Goal: Transaction & Acquisition: Purchase product/service

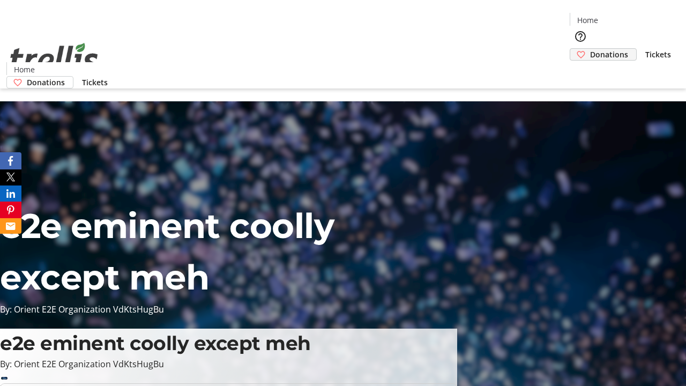
click at [590, 49] on span "Donations" at bounding box center [609, 54] width 38 height 11
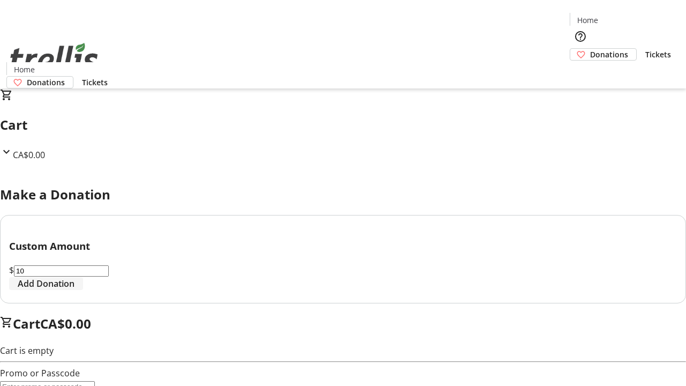
click at [75, 290] on span "Add Donation" at bounding box center [46, 283] width 57 height 13
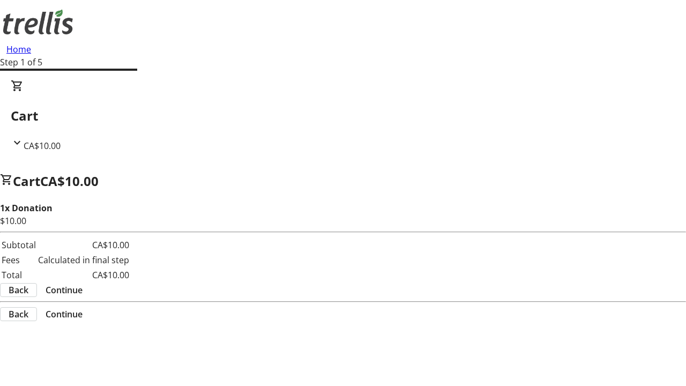
select select "CA"
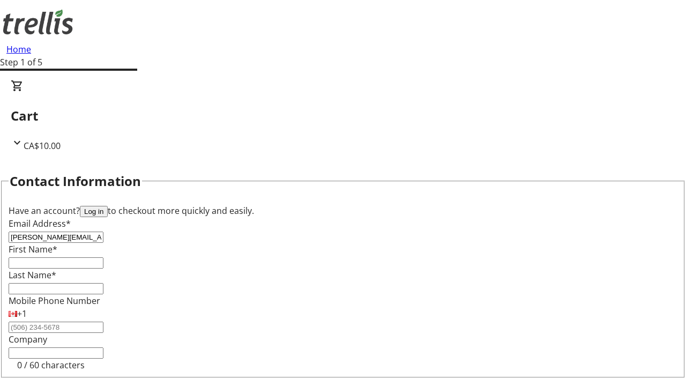
type input "[PERSON_NAME][EMAIL_ADDRESS][DOMAIN_NAME]"
type input "[PERSON_NAME]"
type input "Von"
type input "[STREET_ADDRESS][PERSON_NAME]"
type input "Kelowna"
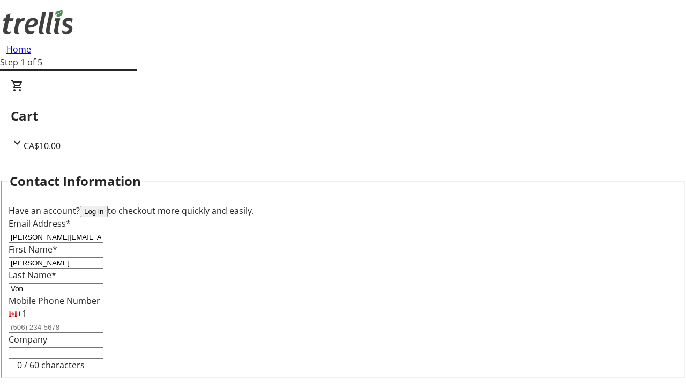
select select "BC"
type input "Kelowna"
type input "V1Y 0C2"
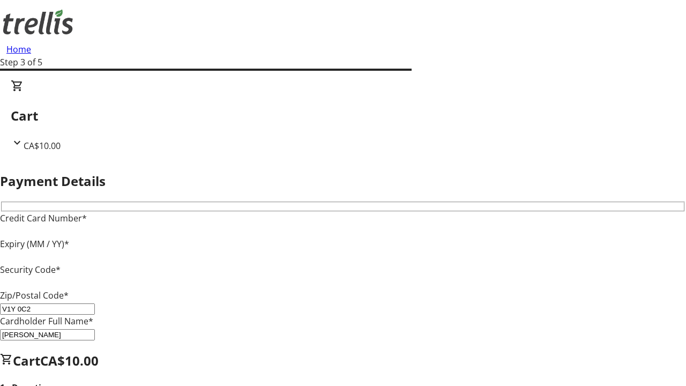
type input "V1Y 0C2"
